Goal: Consume media (video, audio)

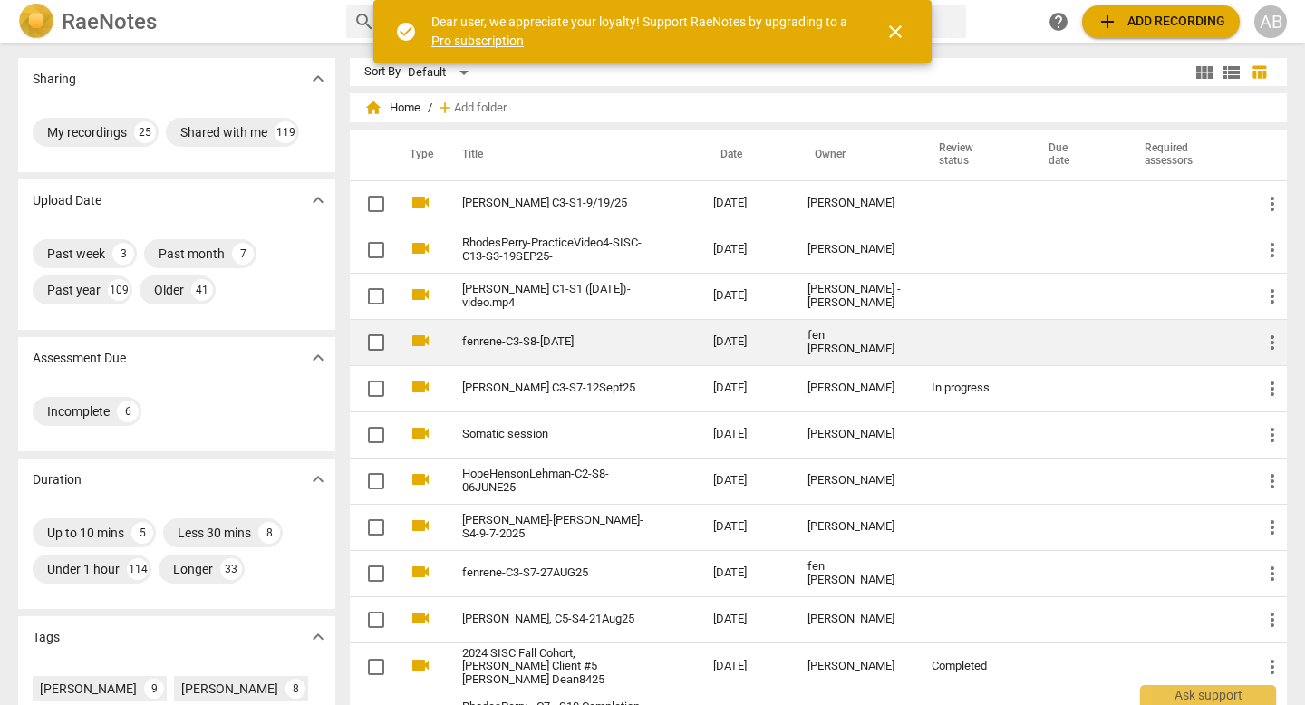
click at [861, 342] on div "fen [PERSON_NAME]" at bounding box center [854, 342] width 95 height 27
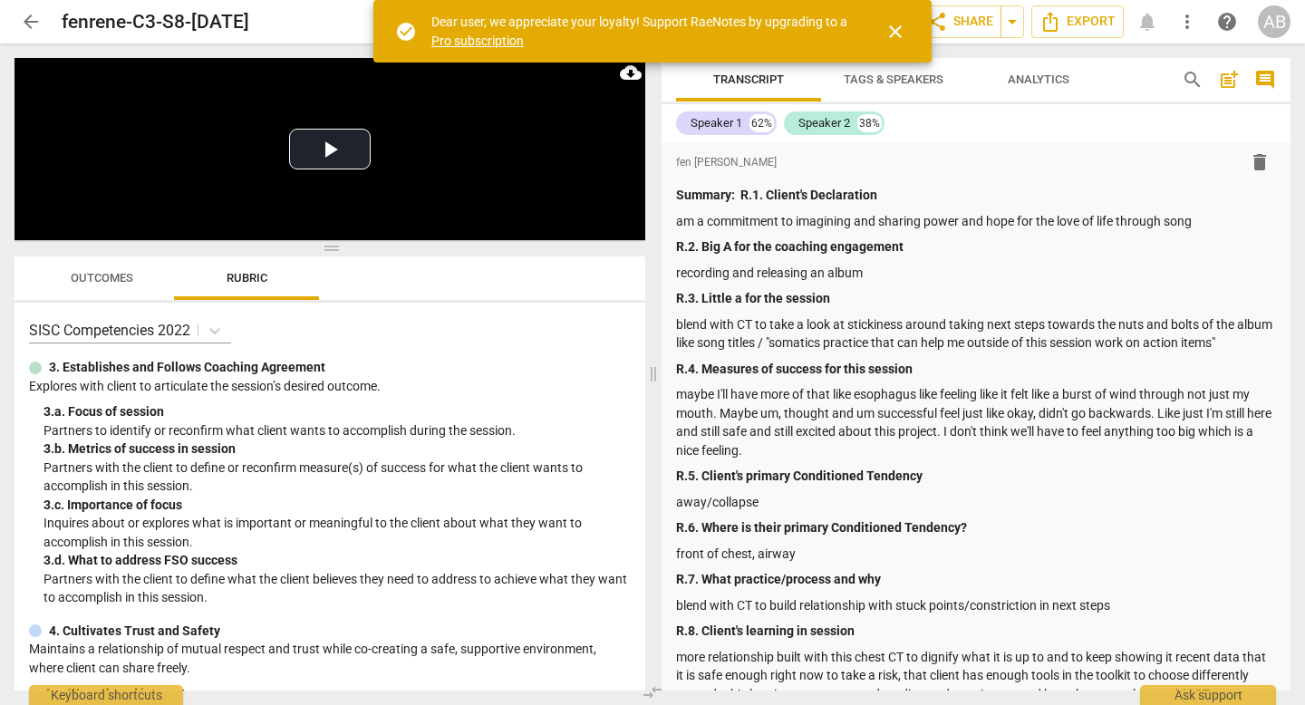
click at [904, 23] on span "close" at bounding box center [895, 32] width 22 height 22
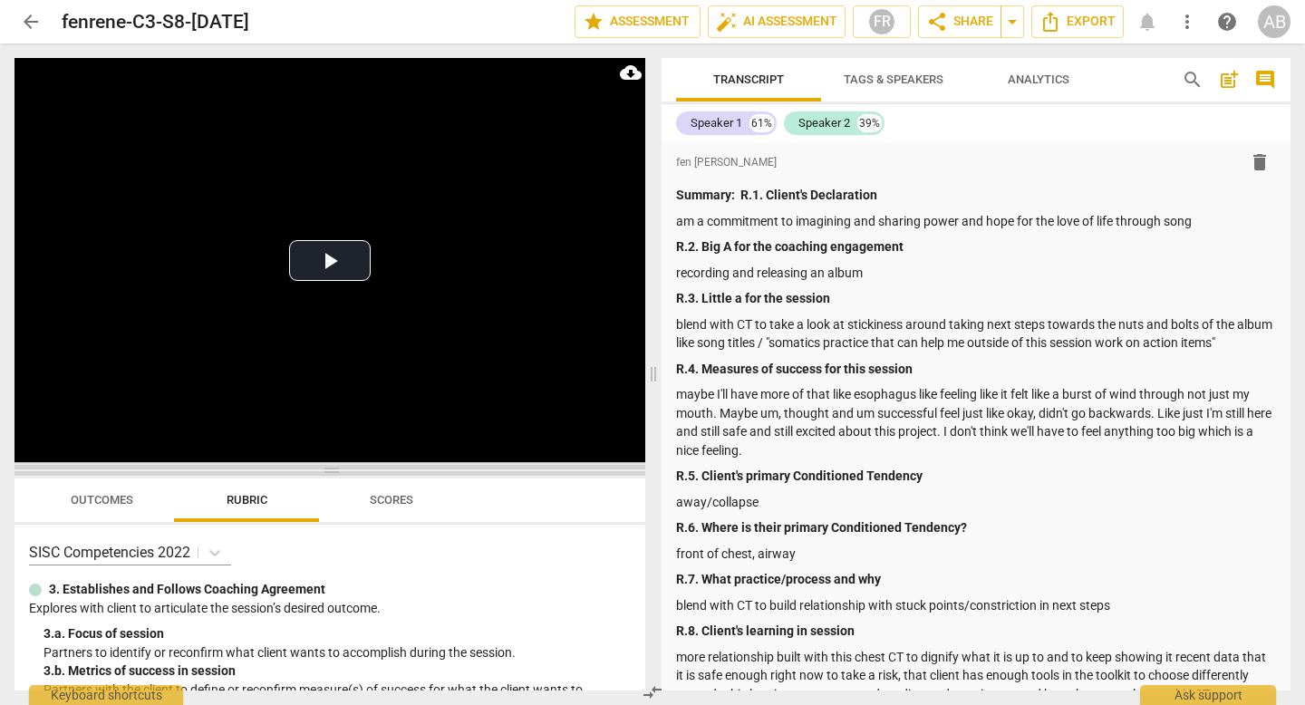
drag, startPoint x: 332, startPoint y: 246, endPoint x: 313, endPoint y: 505, distance: 258.9
click at [313, 476] on span at bounding box center [329, 470] width 631 height 11
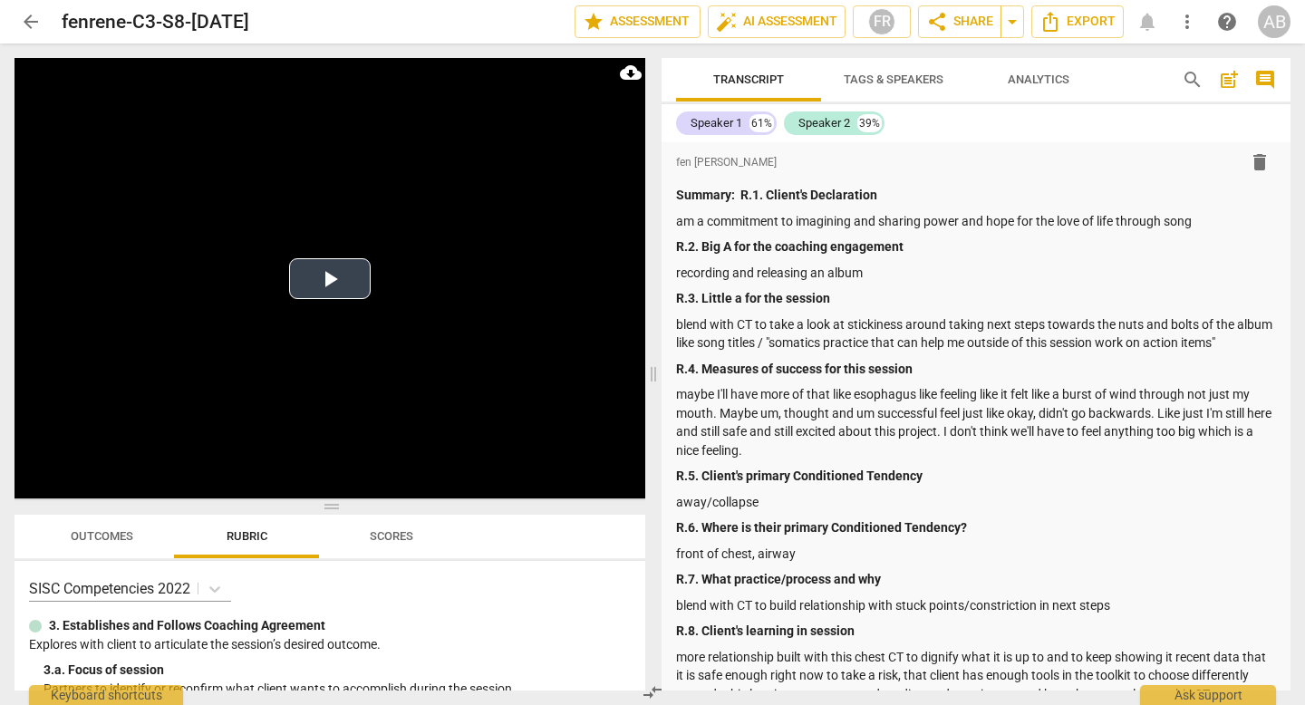
click at [334, 286] on button "Play Video" at bounding box center [330, 278] width 82 height 41
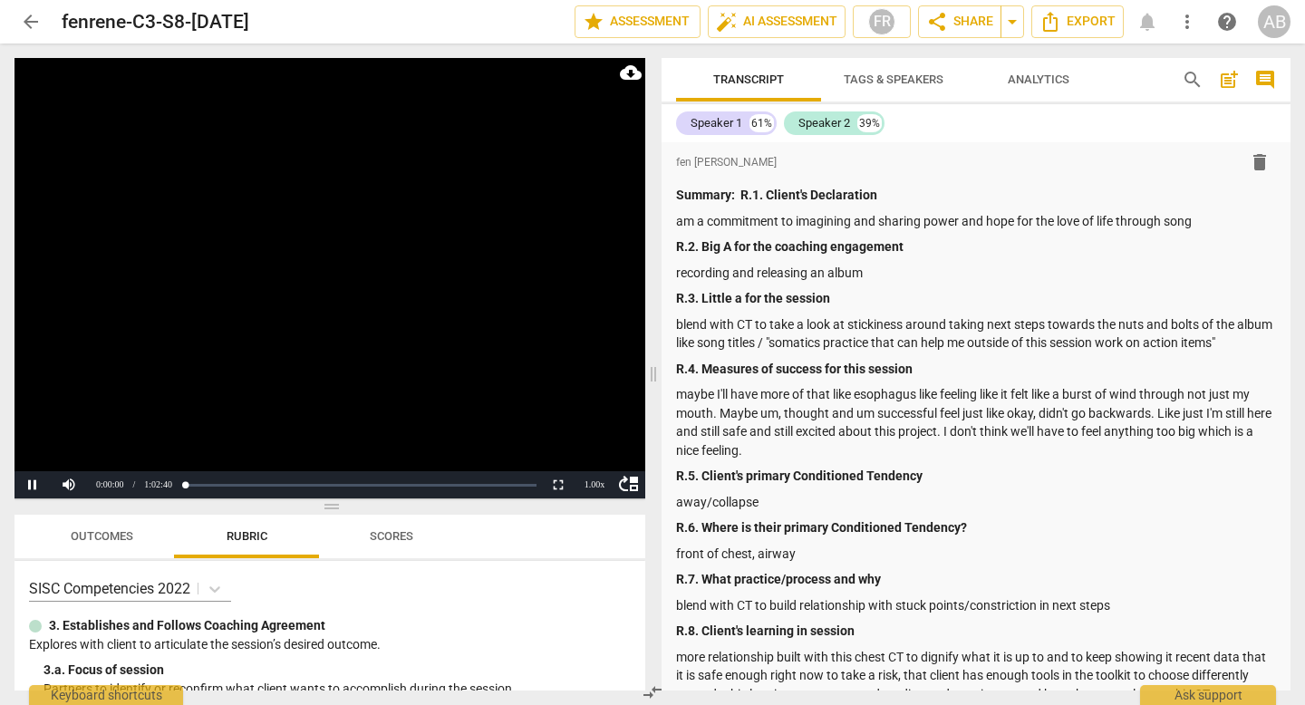
scroll to position [1007, 0]
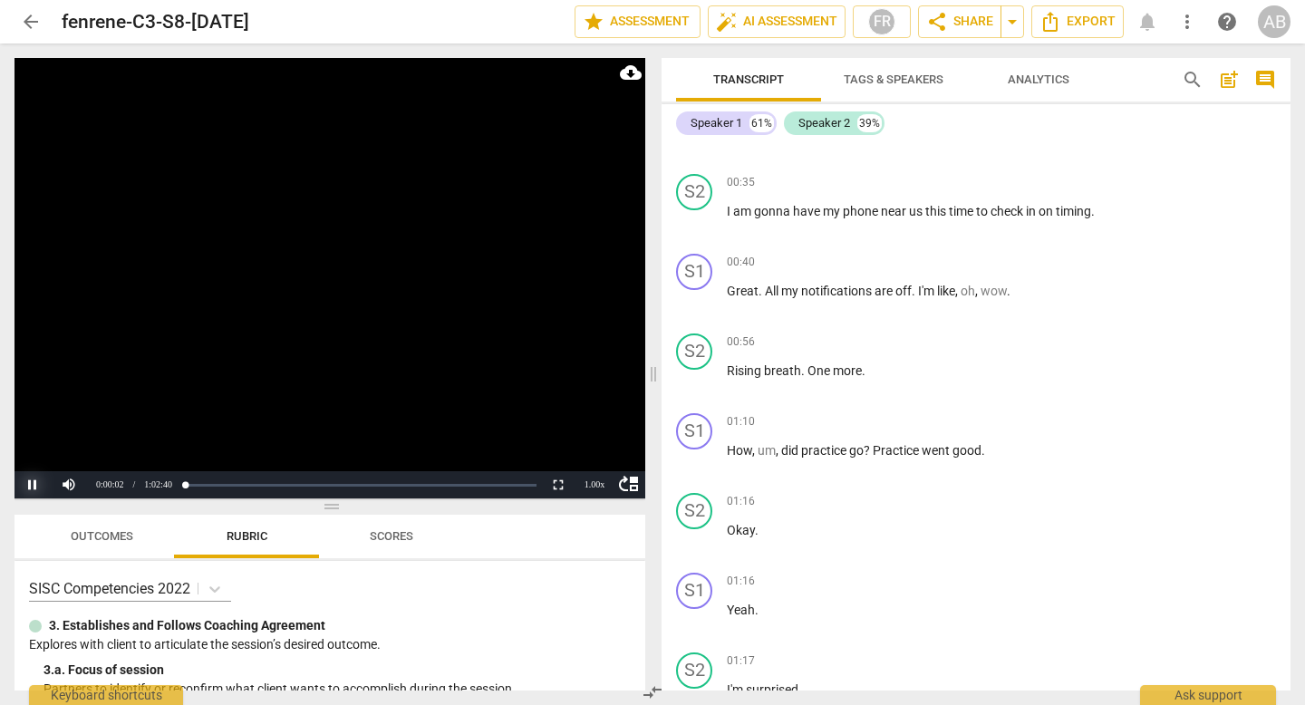
click at [28, 483] on button "Pause" at bounding box center [32, 484] width 36 height 27
click at [34, 483] on button "Play" at bounding box center [32, 484] width 36 height 27
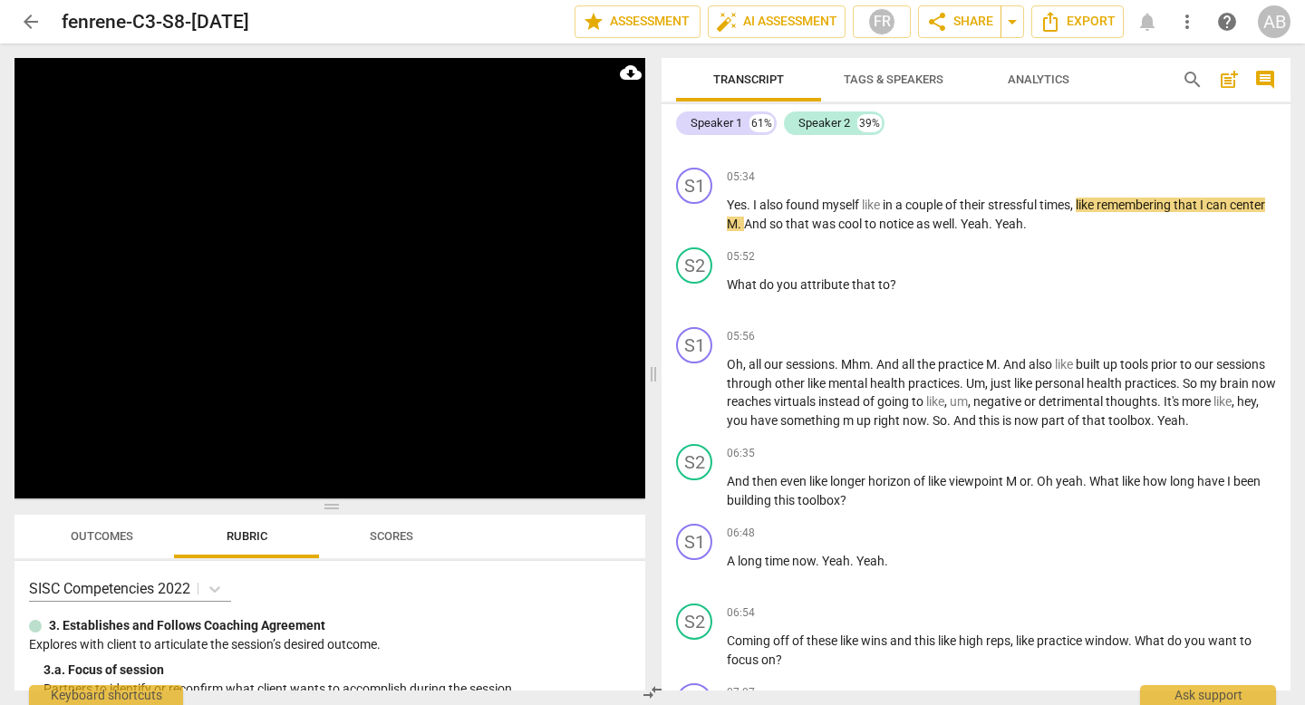
scroll to position [2765, 0]
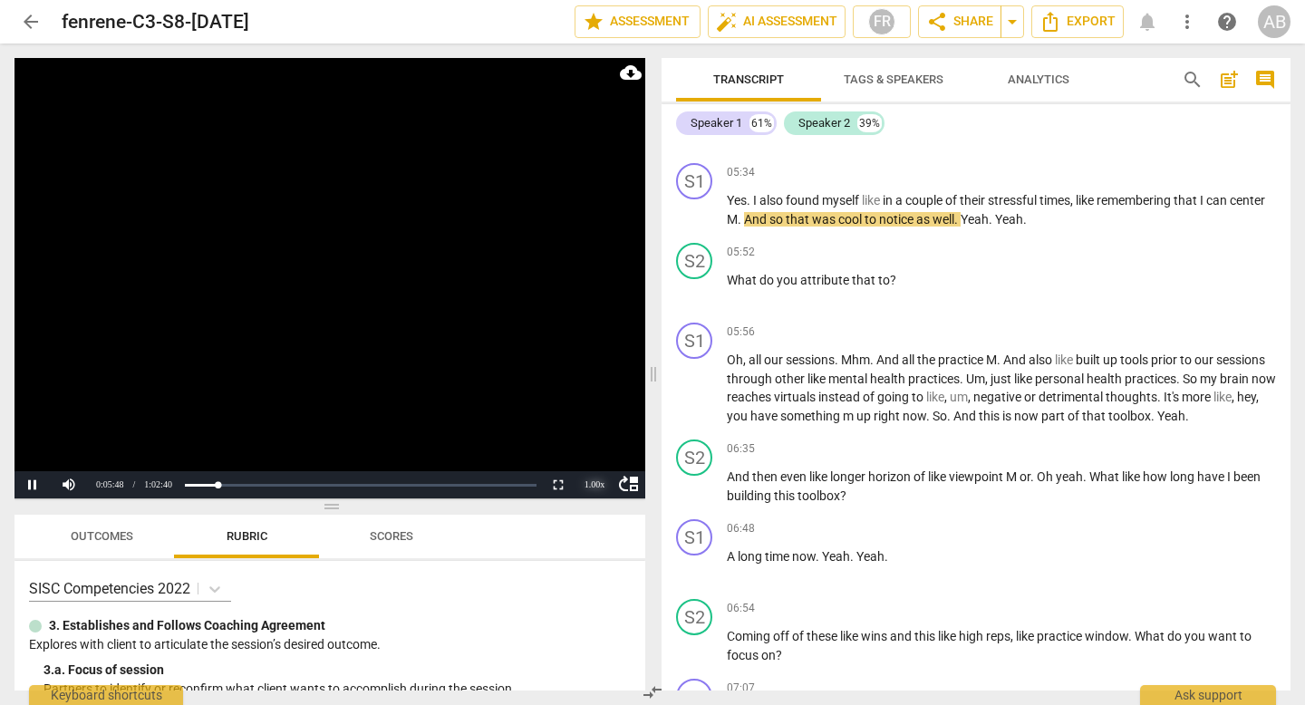
click at [594, 477] on div "1.00 x" at bounding box center [594, 484] width 36 height 27
click at [590, 437] on li "1.5x" at bounding box center [594, 442] width 36 height 20
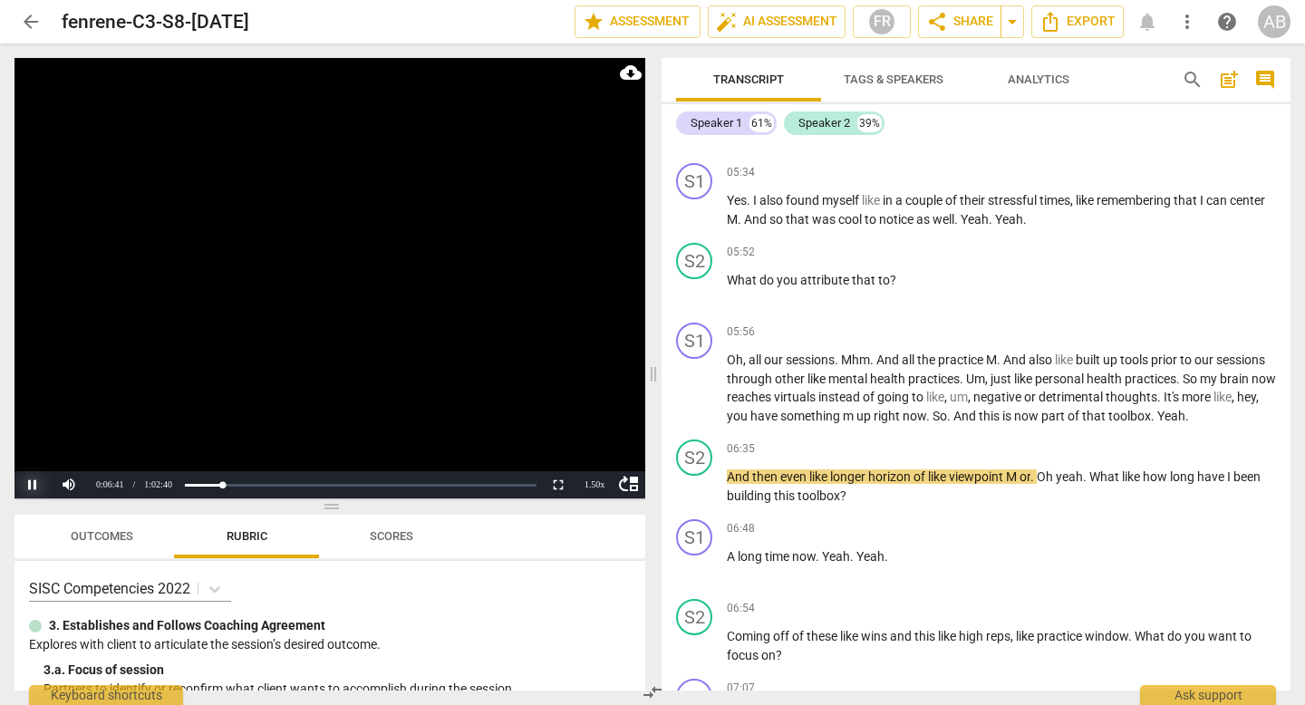
click at [34, 487] on button "Pause" at bounding box center [32, 484] width 36 height 27
